Goal: Information Seeking & Learning: Learn about a topic

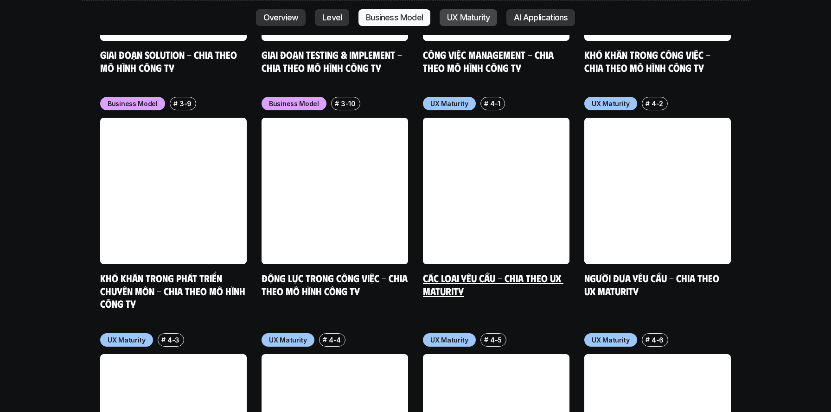
scroll to position [4279, 0]
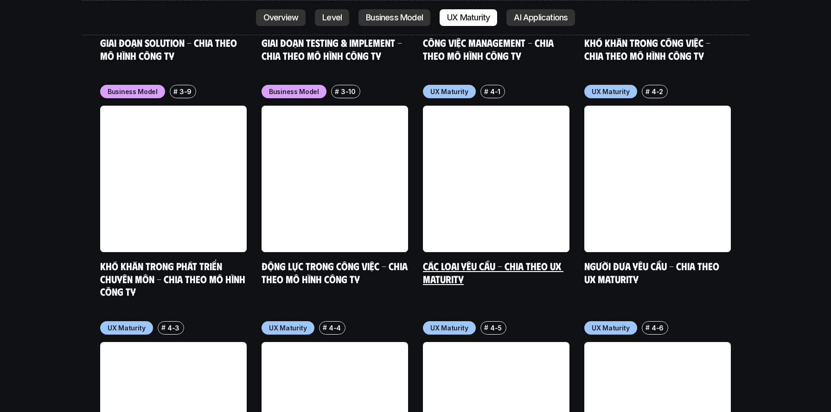
click at [475, 106] on link at bounding box center [496, 179] width 147 height 147
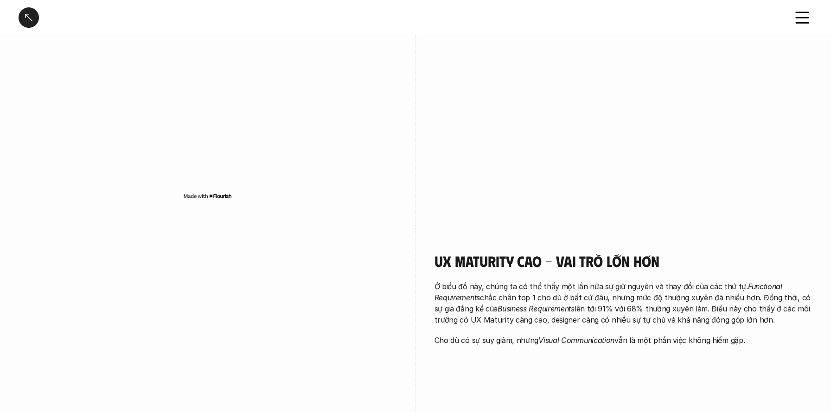
scroll to position [925, 0]
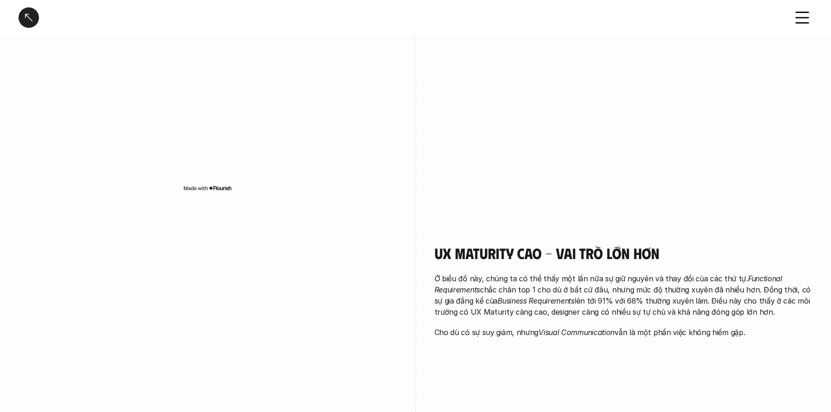
click at [218, 191] on img at bounding box center [207, 188] width 49 height 7
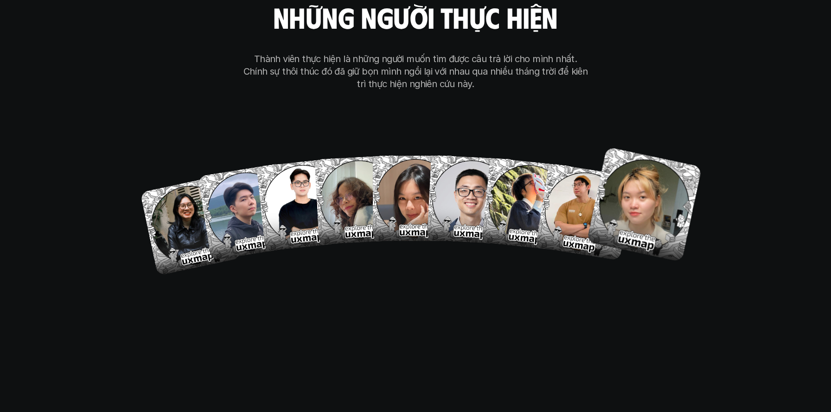
scroll to position [5492, 0]
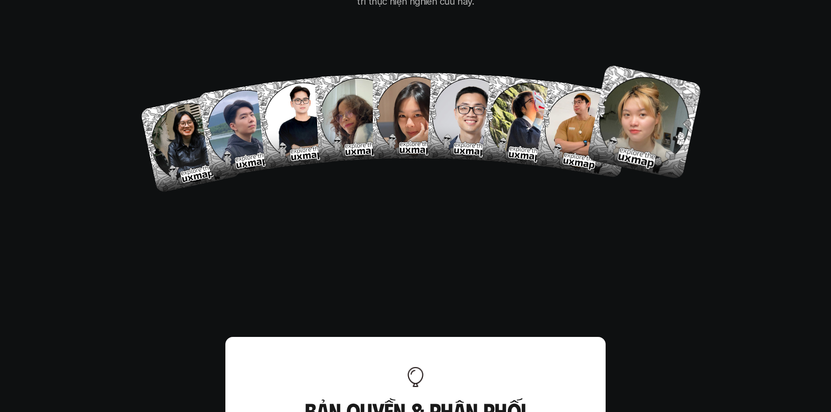
click at [652, 75] on img at bounding box center [645, 122] width 116 height 116
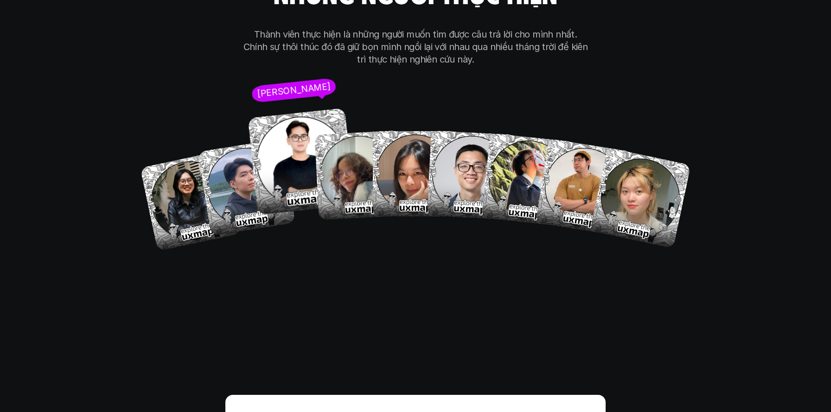
scroll to position [5410, 0]
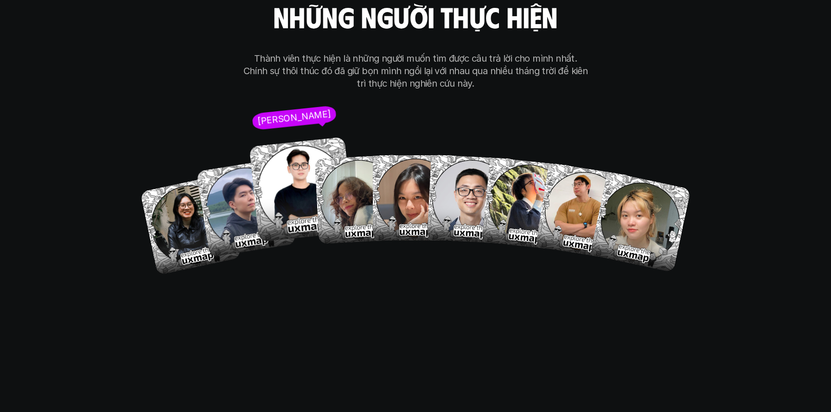
click at [305, 137] on img at bounding box center [301, 189] width 105 height 105
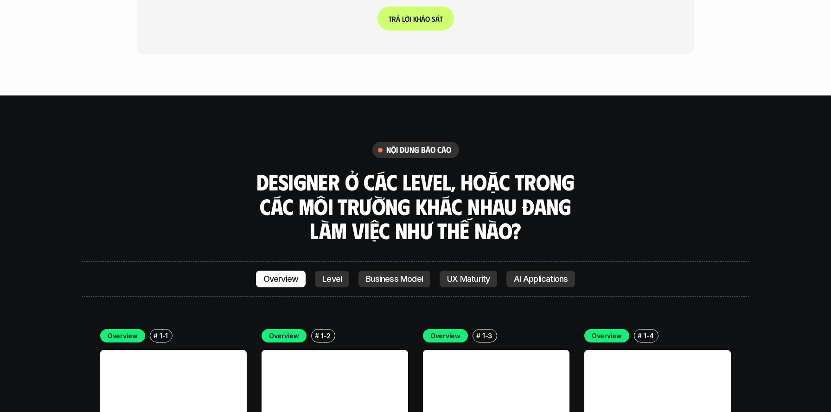
scroll to position [2469, 0]
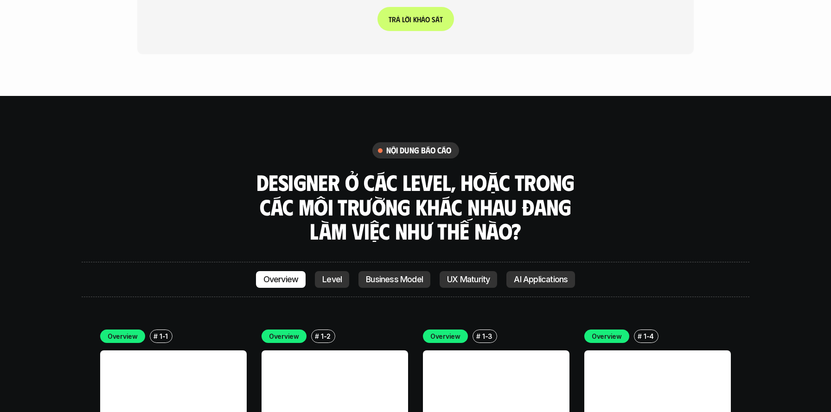
click at [378, 271] on link "Business Model" at bounding box center [395, 279] width 72 height 17
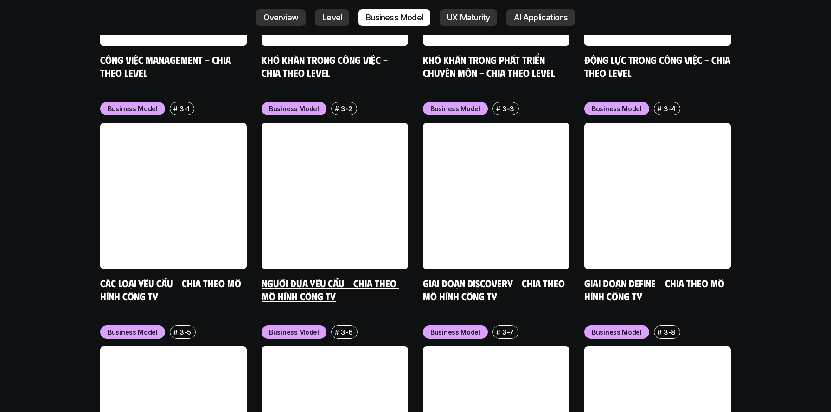
scroll to position [3820, 0]
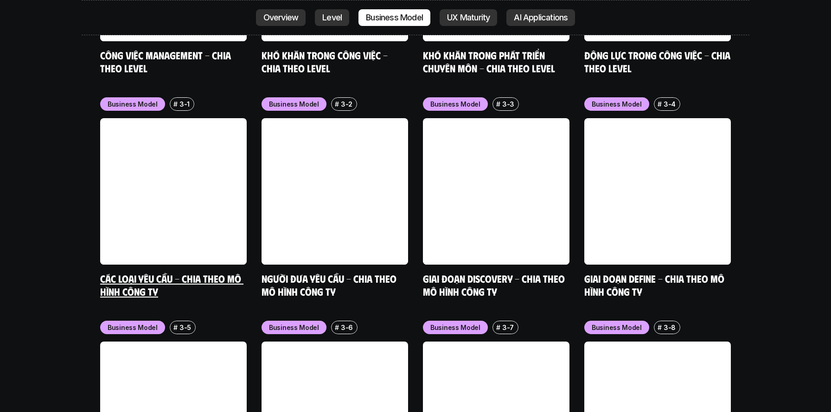
click at [156, 118] on link at bounding box center [173, 191] width 147 height 147
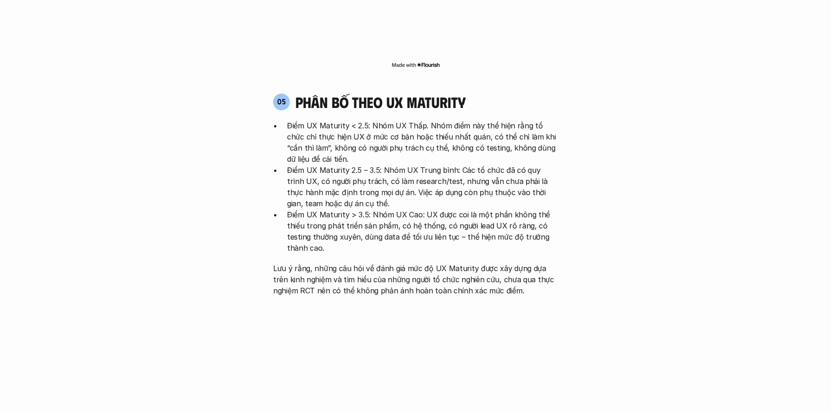
scroll to position [3820, 0]
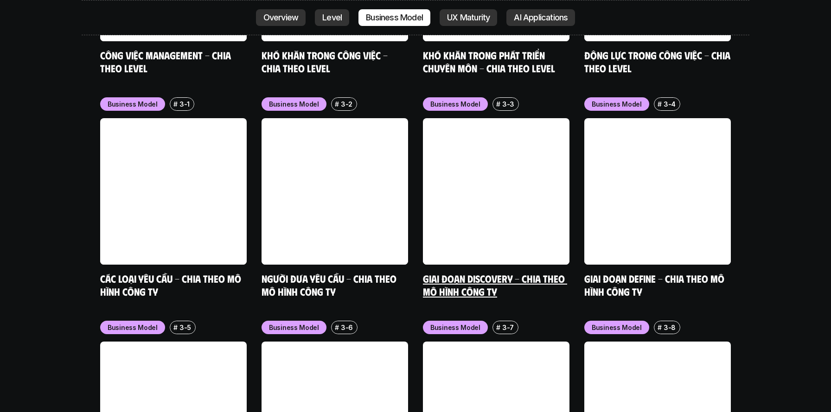
click at [464, 272] on link "Giai đoạn Discovery - Chia theo mô hình công ty" at bounding box center [495, 285] width 144 height 26
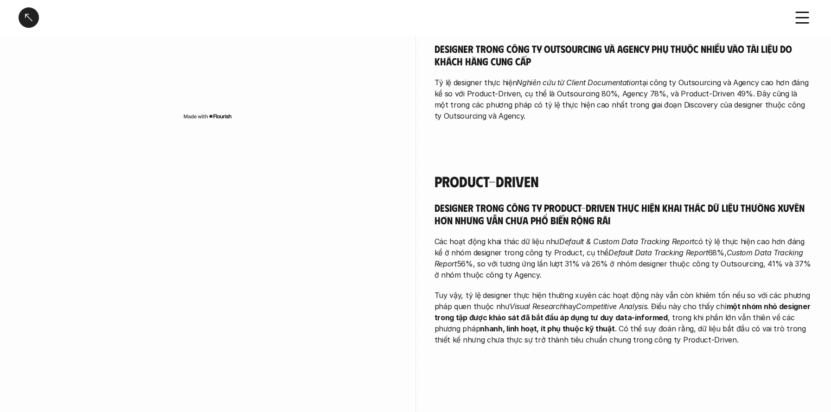
scroll to position [384, 0]
